Goal: Navigation & Orientation: Find specific page/section

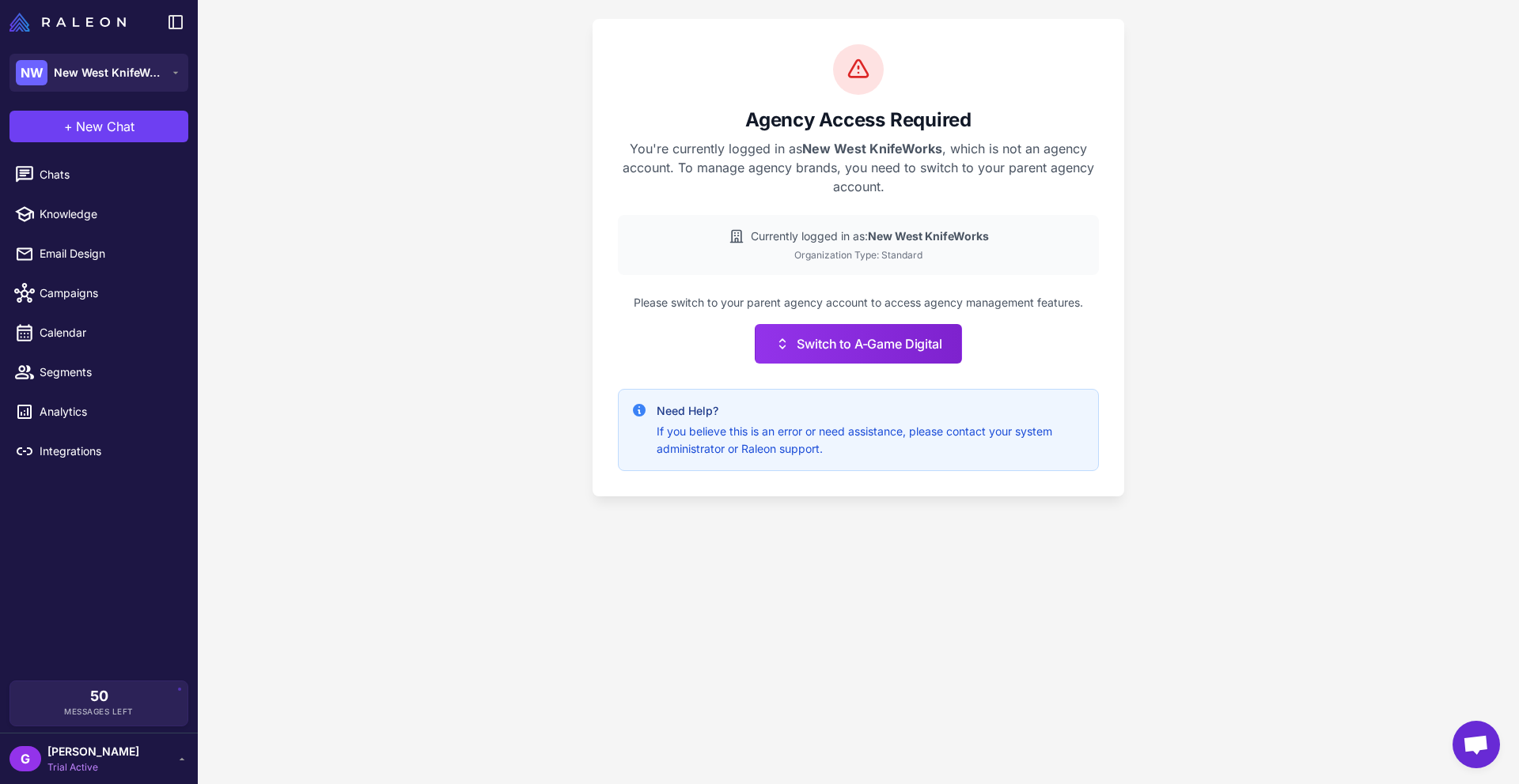
click at [148, 753] on div "G [PERSON_NAME] Trial Active" at bounding box center [99, 759] width 179 height 32
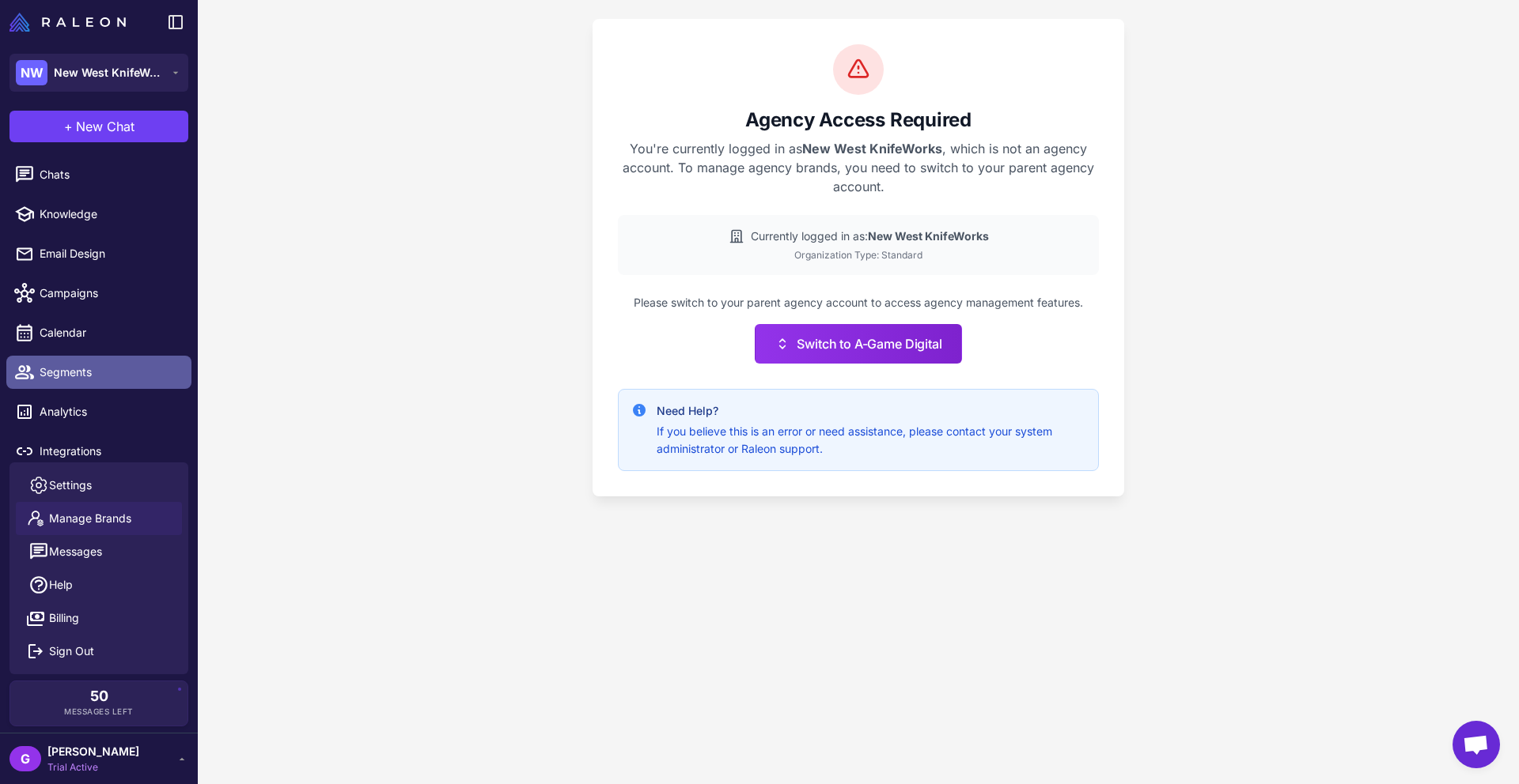
click at [143, 379] on span "Segments" at bounding box center [109, 372] width 139 height 17
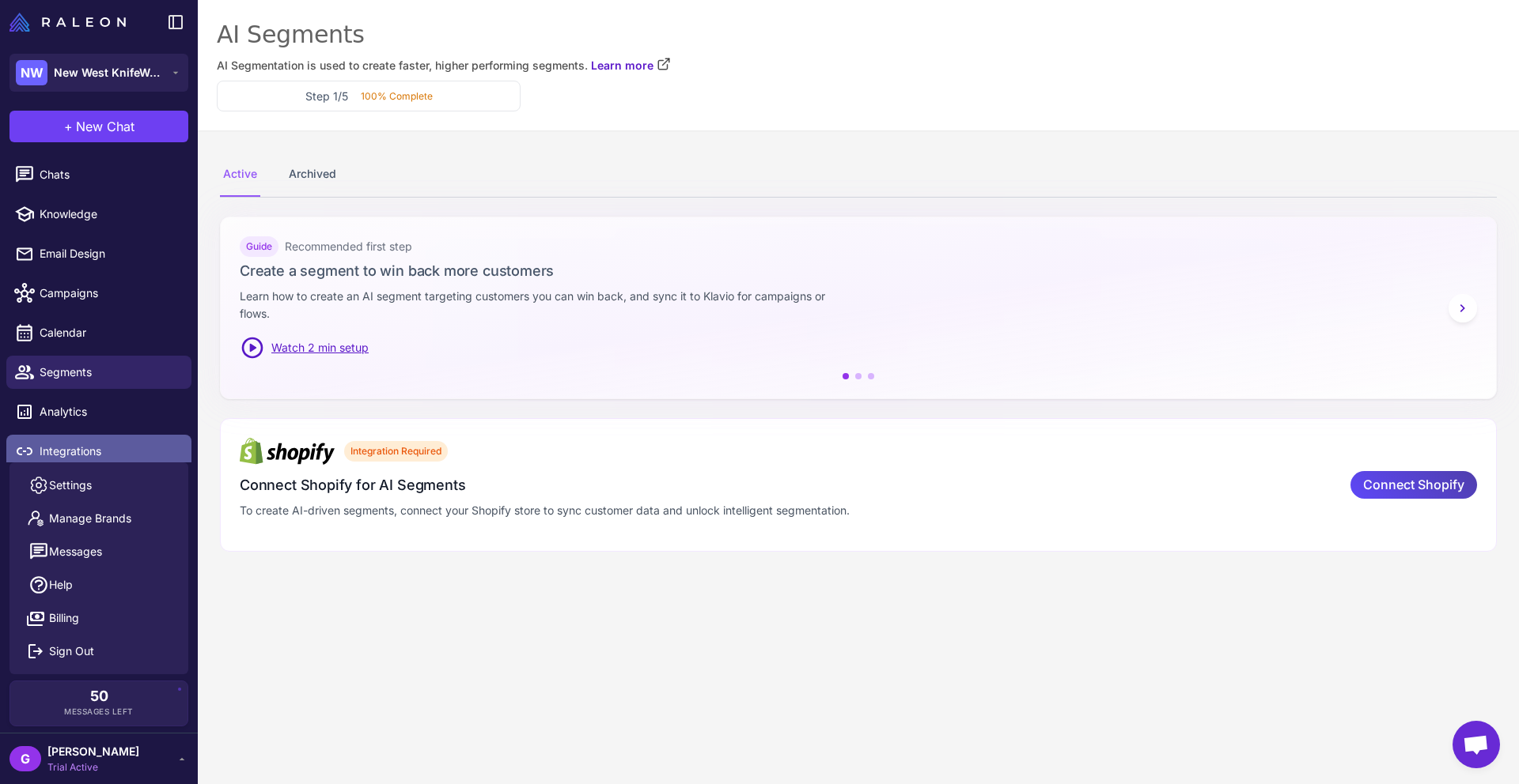
click at [87, 452] on span "Integrations" at bounding box center [109, 451] width 139 height 17
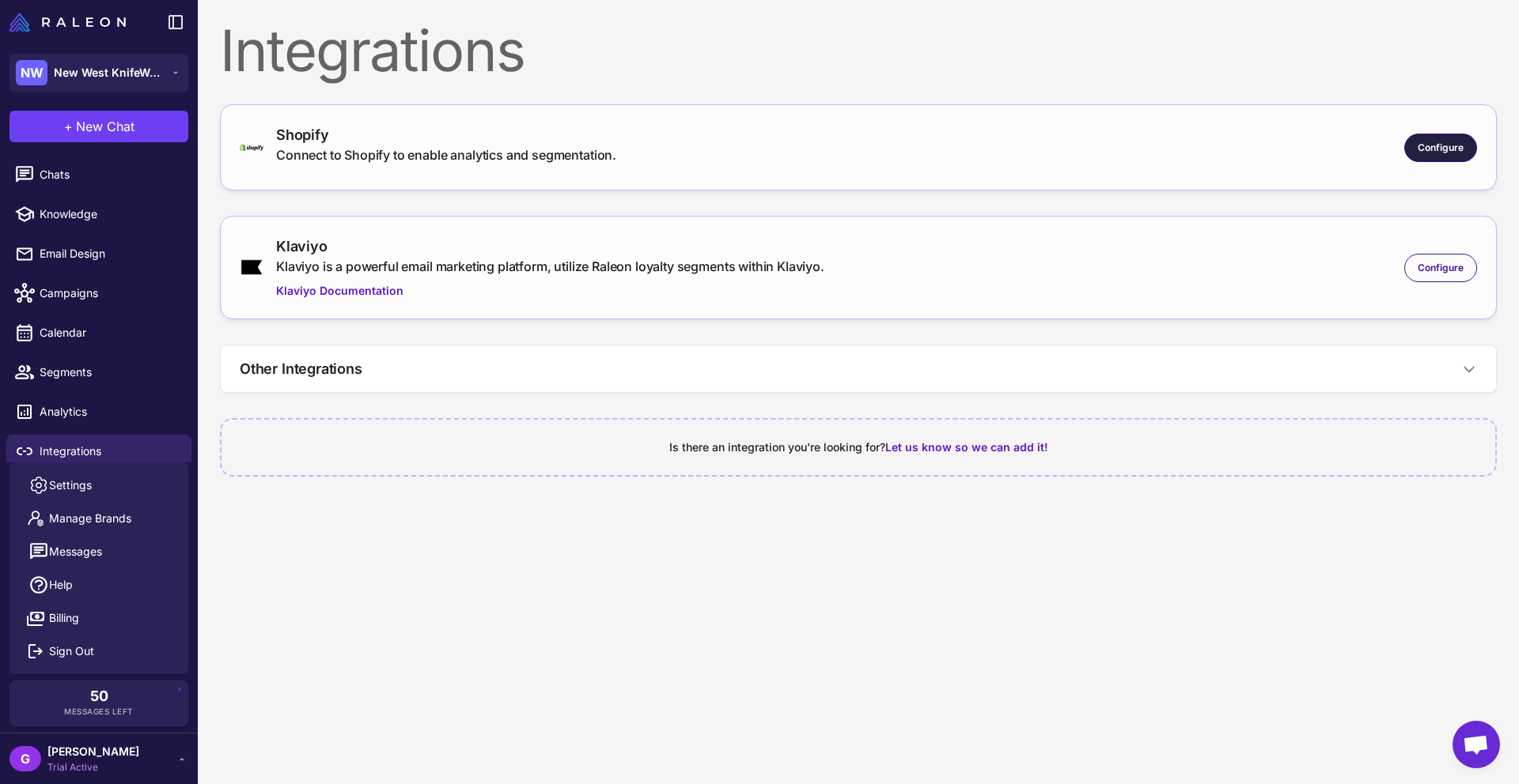
click at [1454, 147] on span "Configure" at bounding box center [1440, 148] width 46 height 14
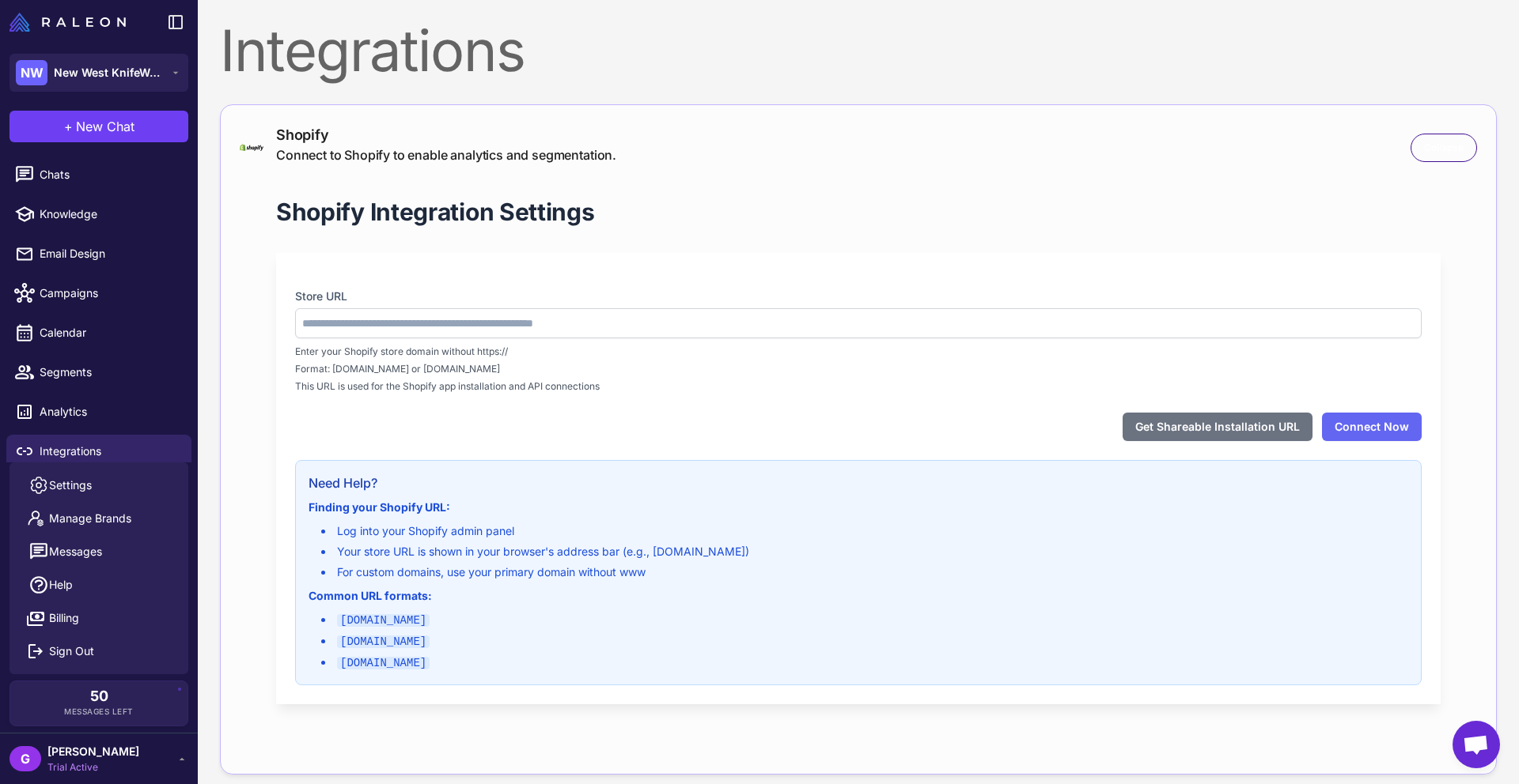
type input "**********"
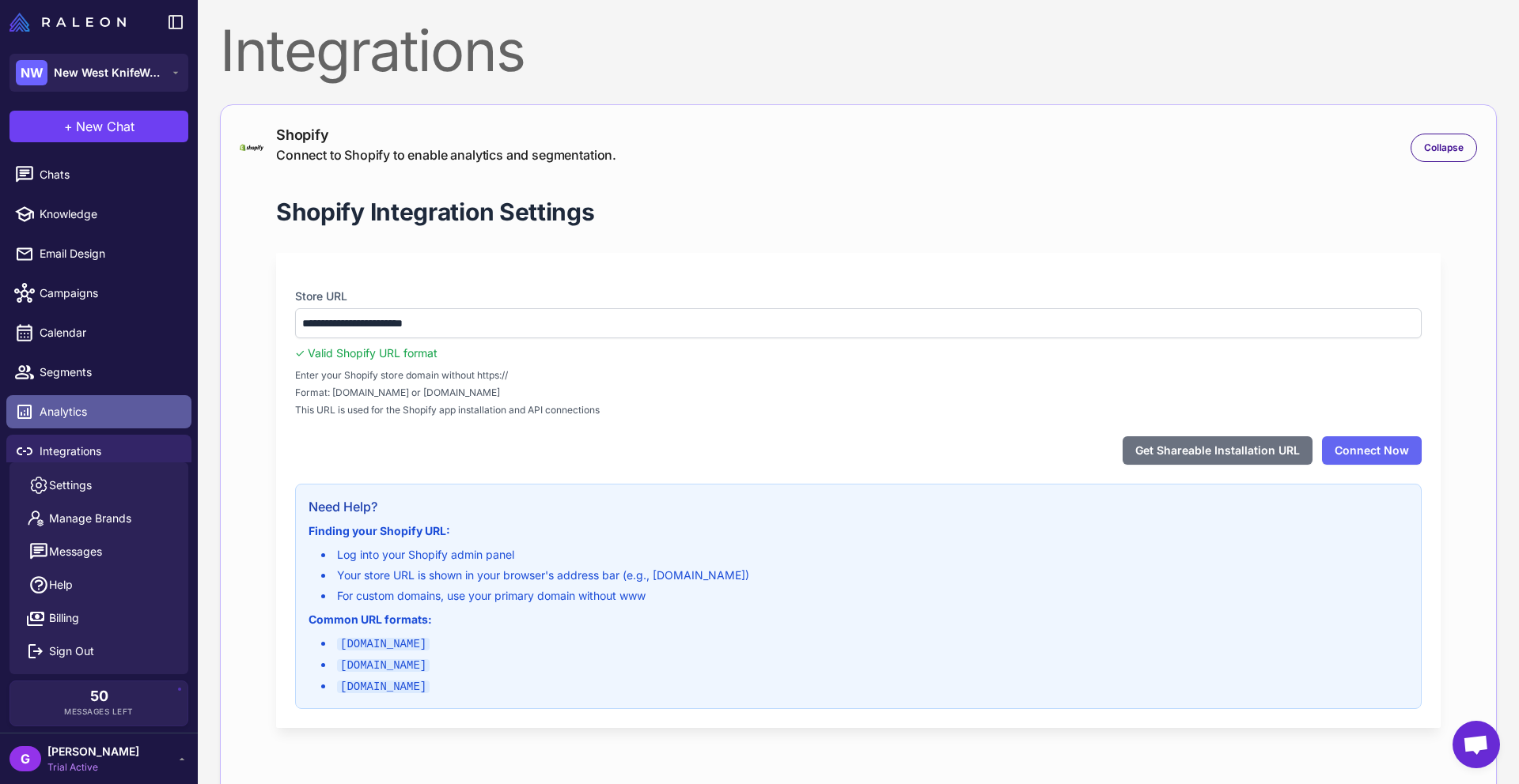
click at [191, 399] on link "Analytics" at bounding box center [98, 411] width 185 height 33
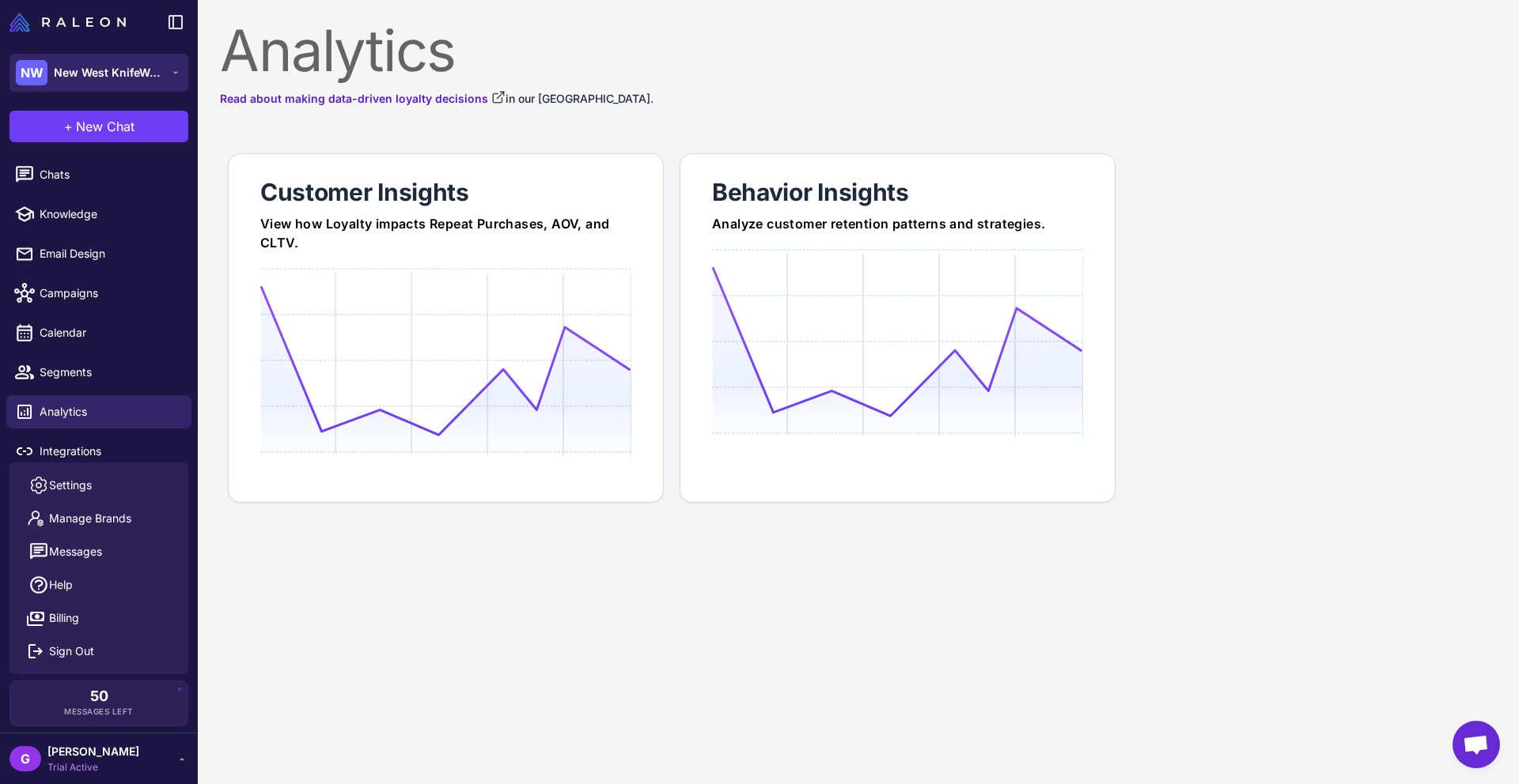
click at [143, 76] on span "New West KnifeWorks" at bounding box center [109, 72] width 111 height 17
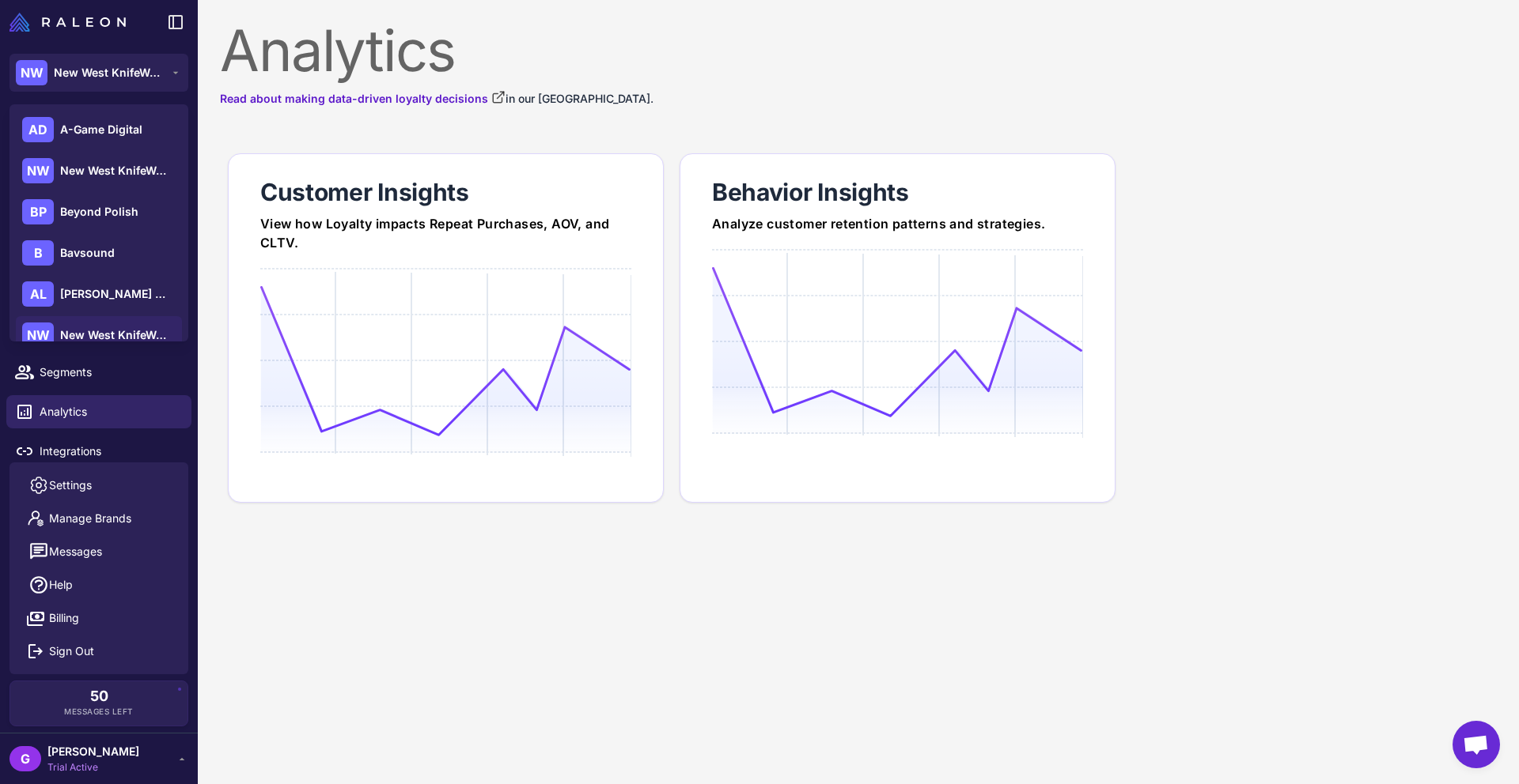
click at [647, 90] on div "Read about making data-driven loyalty decisions in our Loyalty Academy." at bounding box center [857, 98] width 1276 height 19
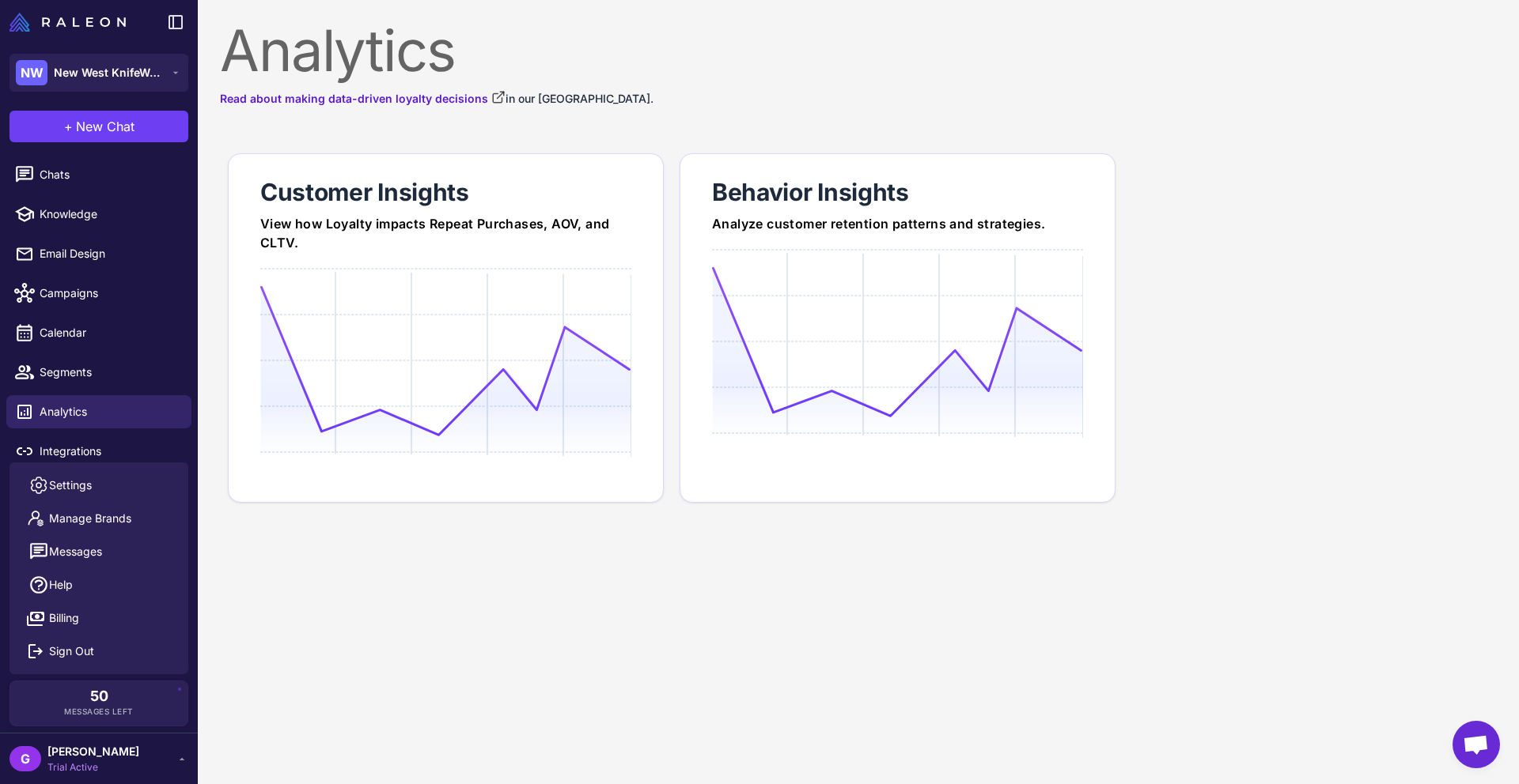
click at [137, 761] on span "Trial Active" at bounding box center [94, 767] width 92 height 14
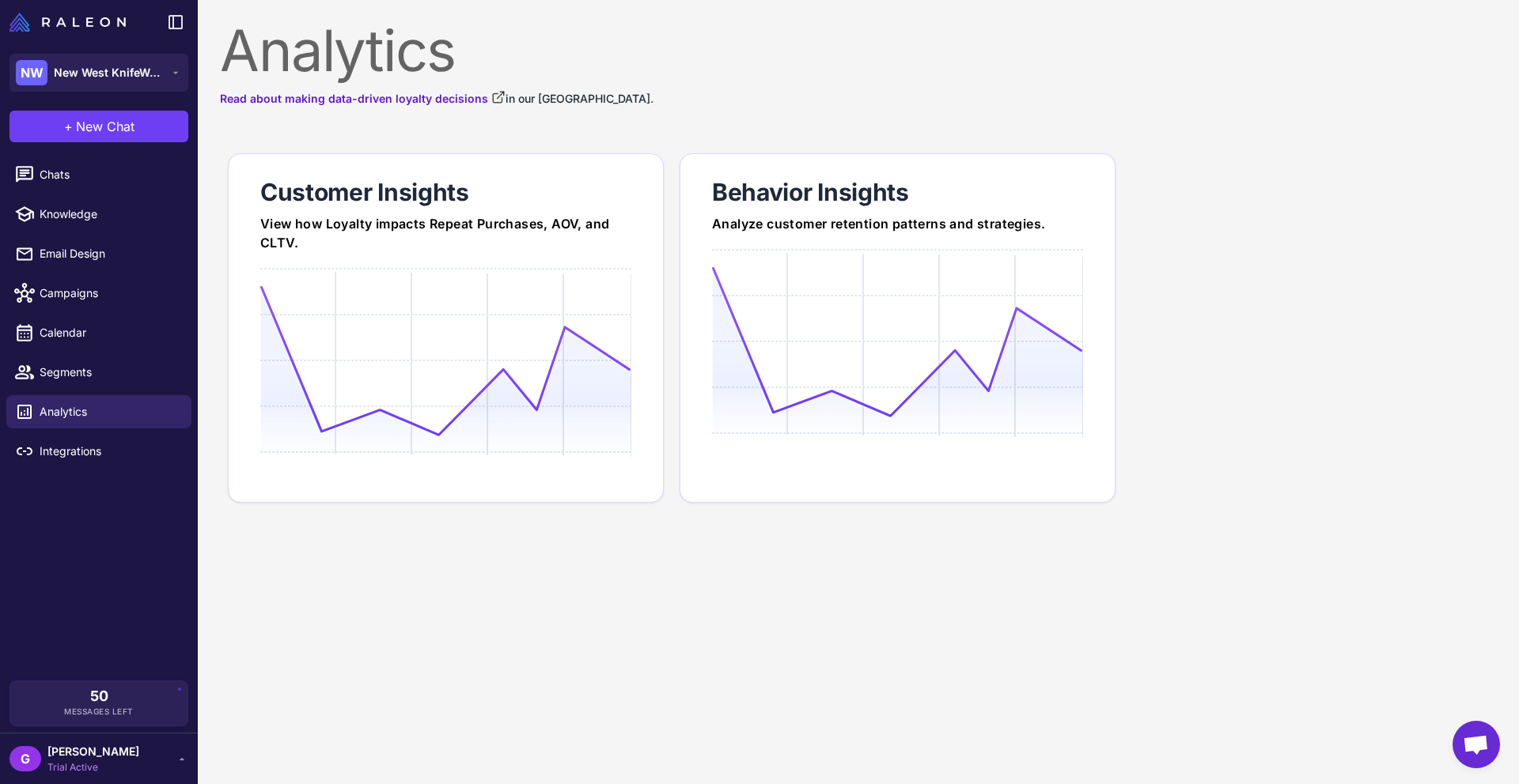
click at [183, 759] on icon at bounding box center [182, 759] width 13 height 13
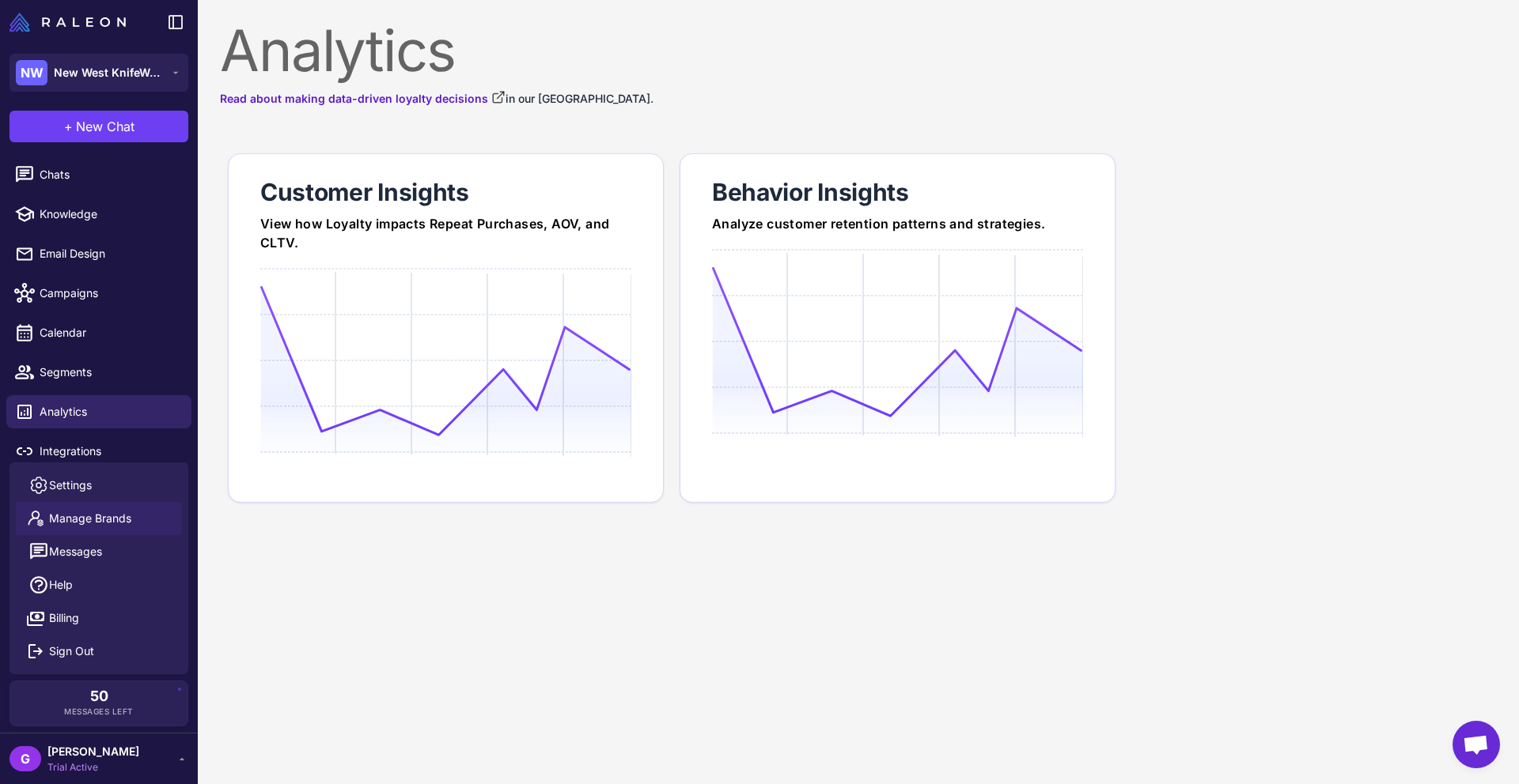
click at [137, 516] on link "Manage Brands" at bounding box center [99, 518] width 166 height 33
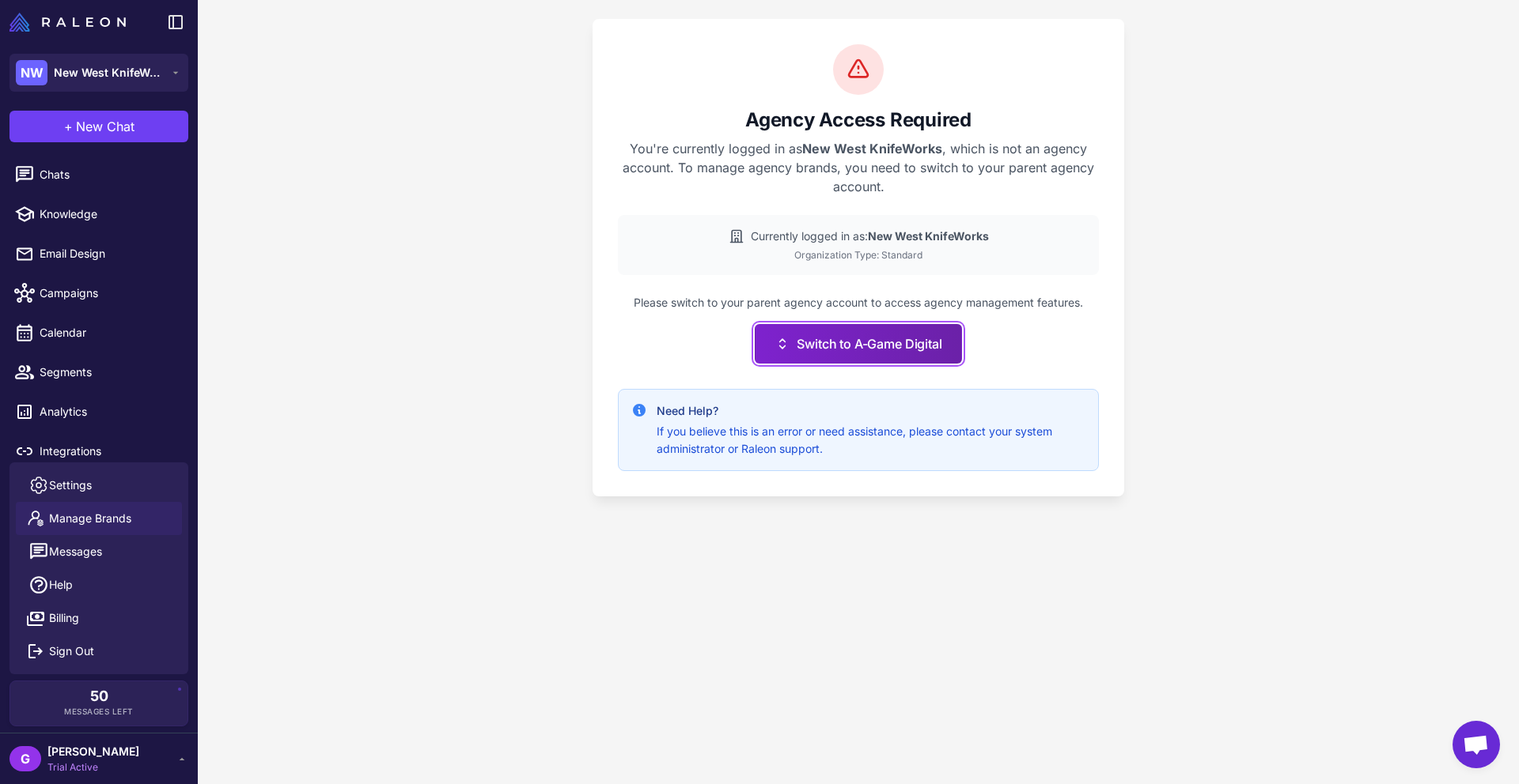
click at [841, 348] on button "Switch to A-Game Digital" at bounding box center [857, 344] width 207 height 40
